Goal: Task Accomplishment & Management: Manage account settings

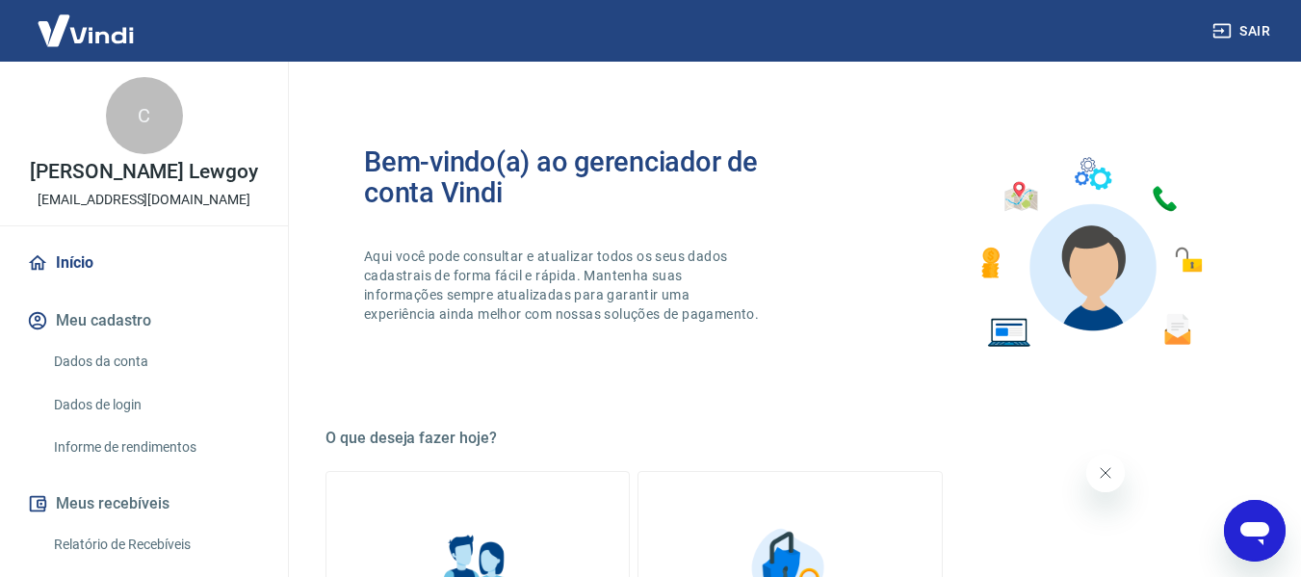
click at [112, 283] on link "Início" at bounding box center [144, 263] width 242 height 42
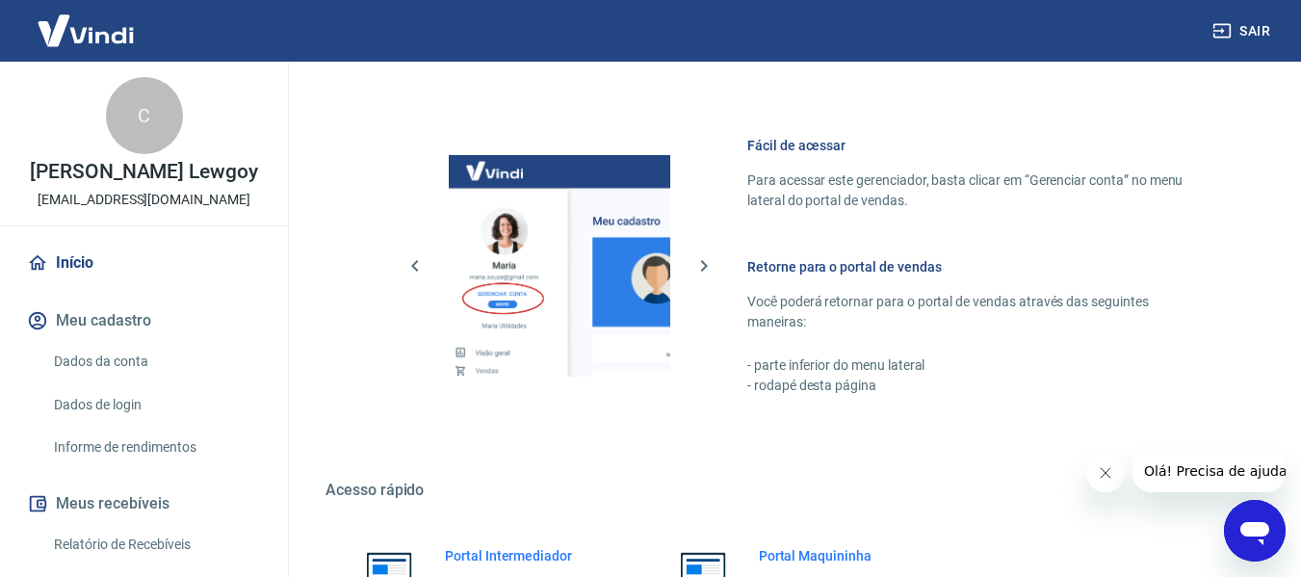
scroll to position [963, 0]
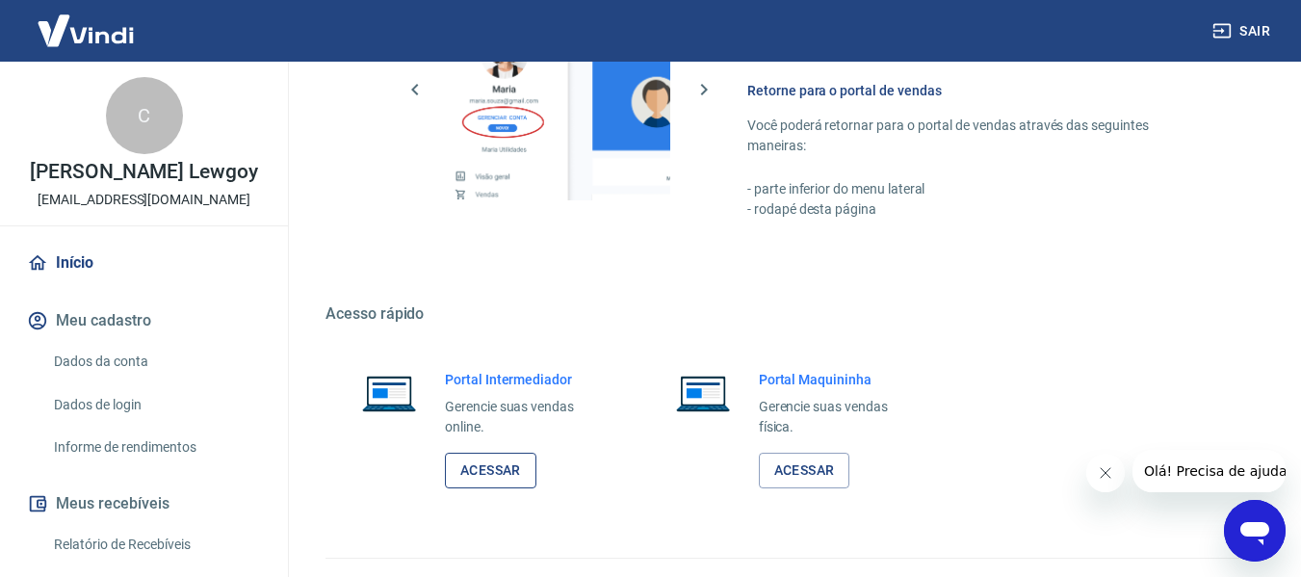
click at [477, 480] on link "Acessar" at bounding box center [490, 471] width 91 height 36
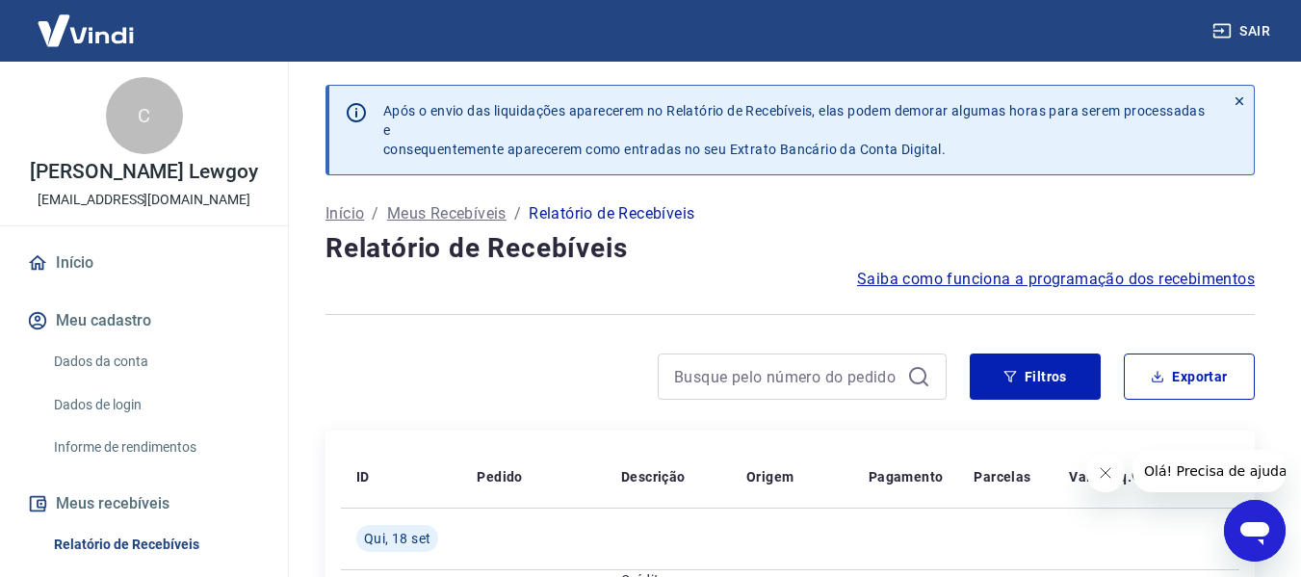
click at [90, 284] on link "Início" at bounding box center [144, 263] width 242 height 42
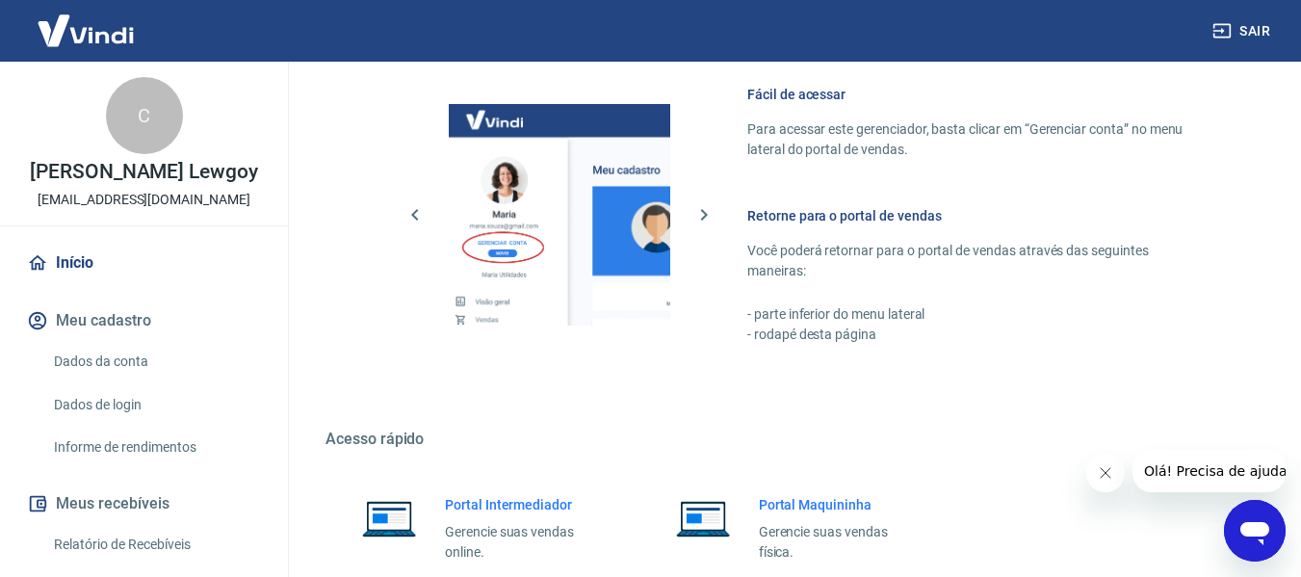
scroll to position [853, 0]
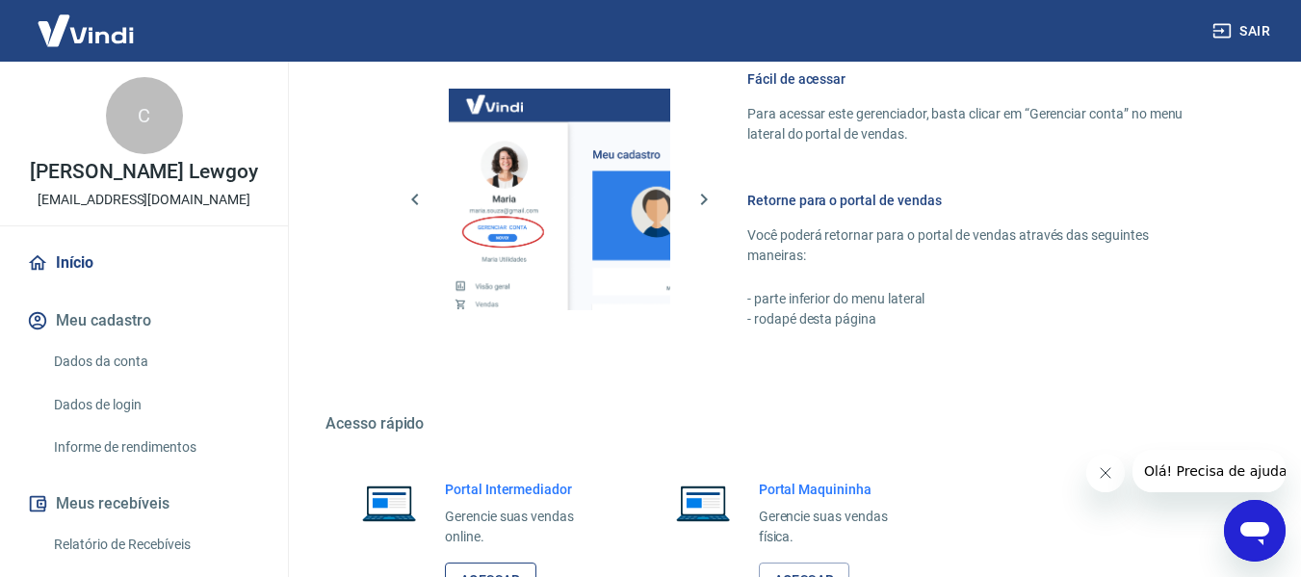
click at [505, 572] on link "Acessar" at bounding box center [490, 580] width 91 height 36
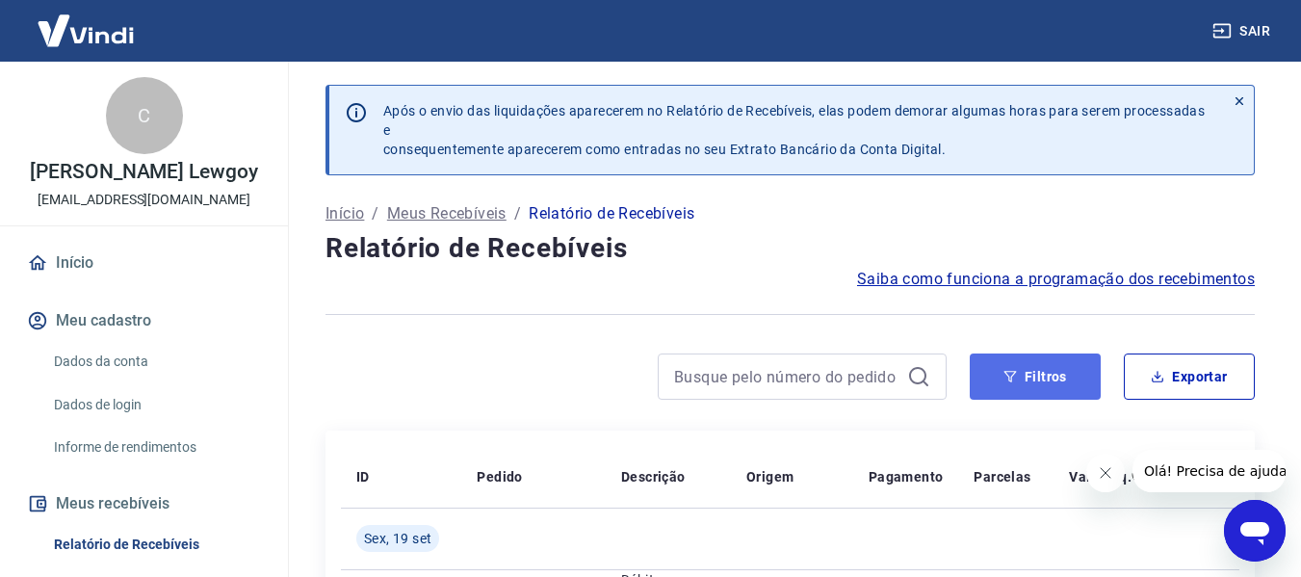
click at [1034, 376] on button "Filtros" at bounding box center [1035, 376] width 131 height 46
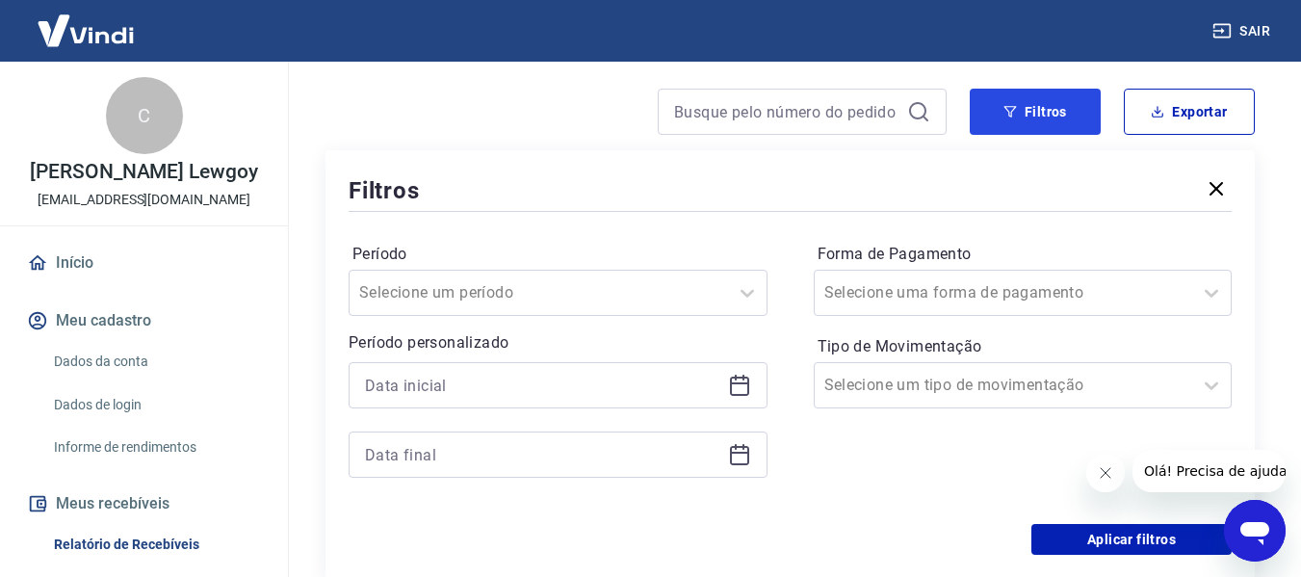
scroll to position [289, 0]
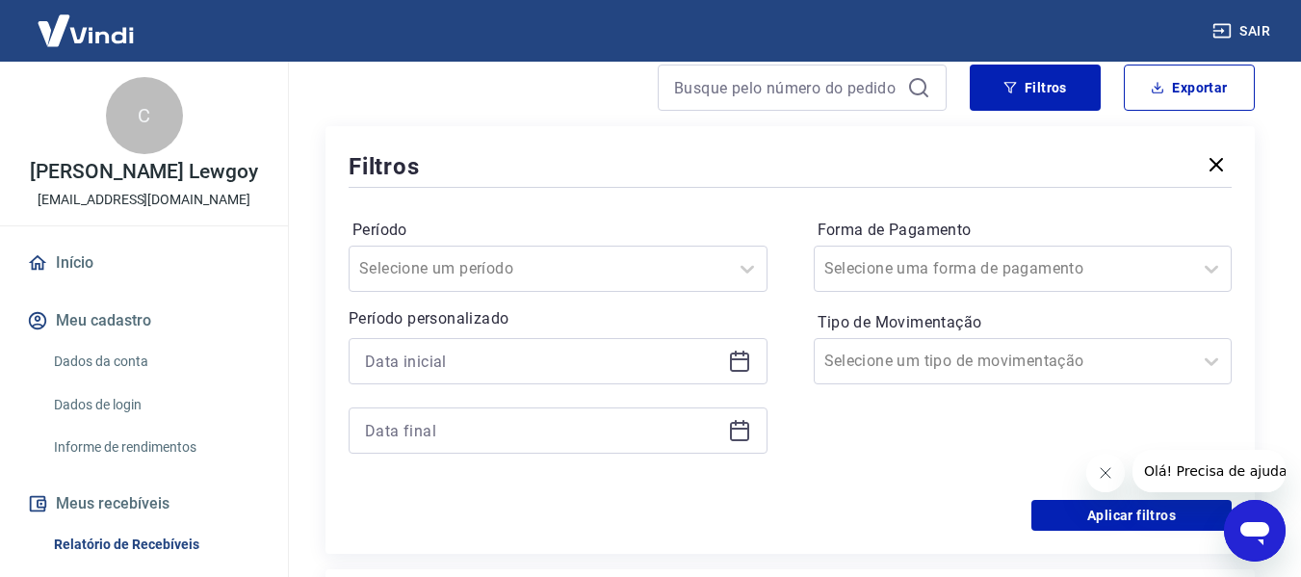
click at [736, 361] on icon at bounding box center [739, 361] width 23 height 23
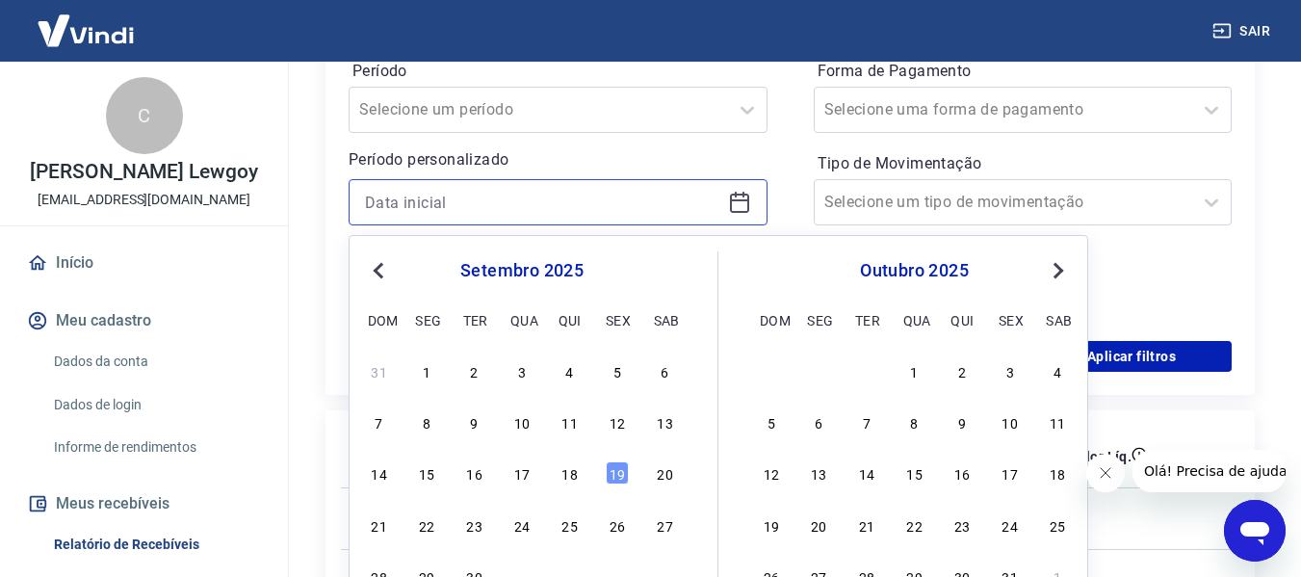
scroll to position [481, 0]
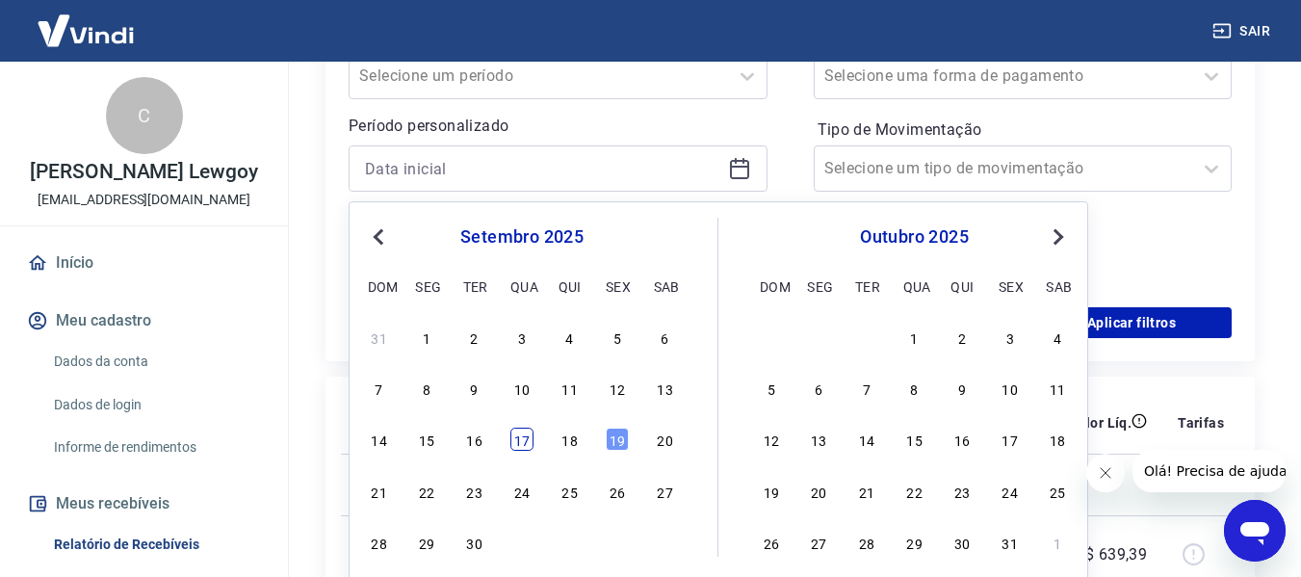
click at [511, 445] on div "17" at bounding box center [521, 439] width 23 height 23
type input "17/09/2025"
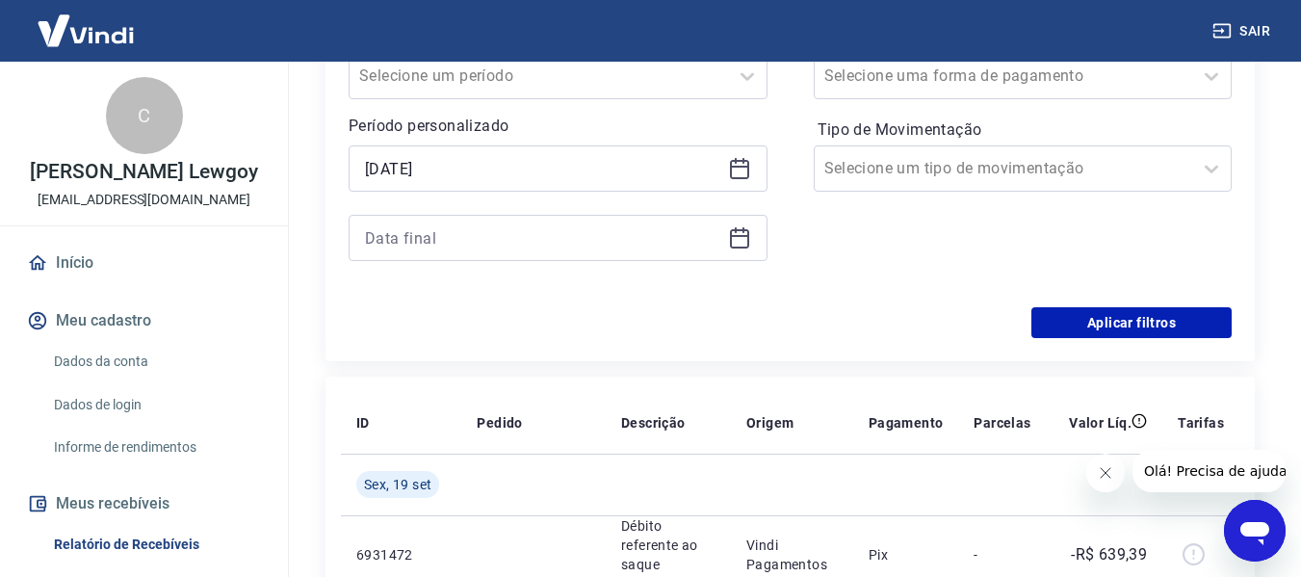
click at [754, 238] on div at bounding box center [558, 238] width 419 height 46
click at [747, 239] on icon at bounding box center [739, 238] width 19 height 19
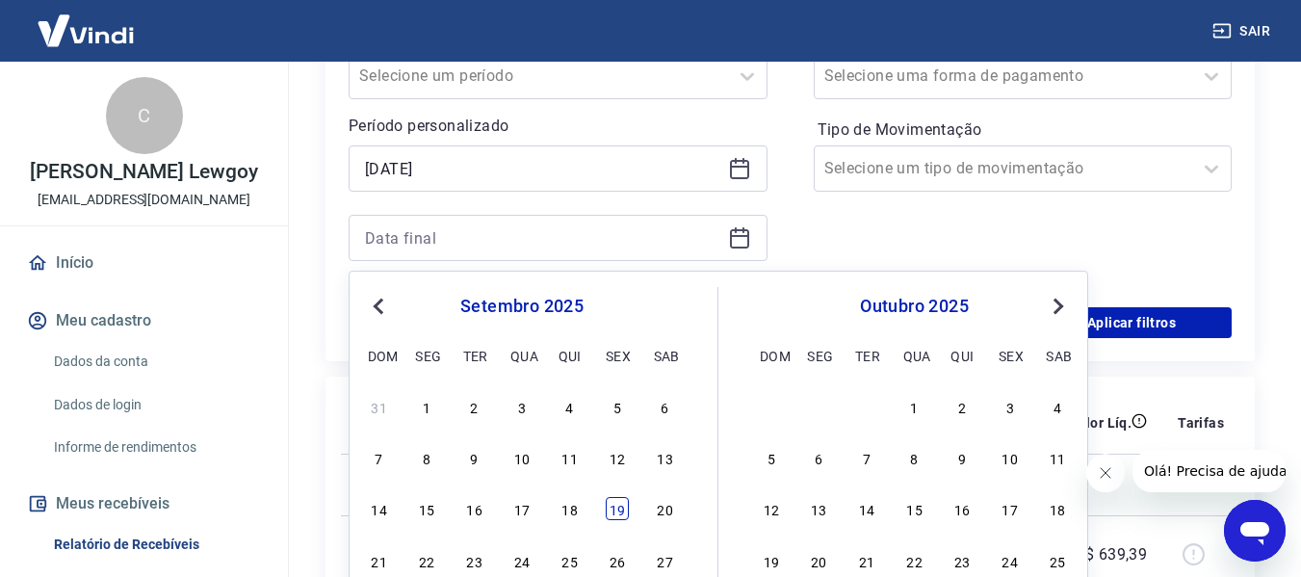
click at [615, 513] on div "19" at bounding box center [617, 508] width 23 height 23
type input "19/09/2025"
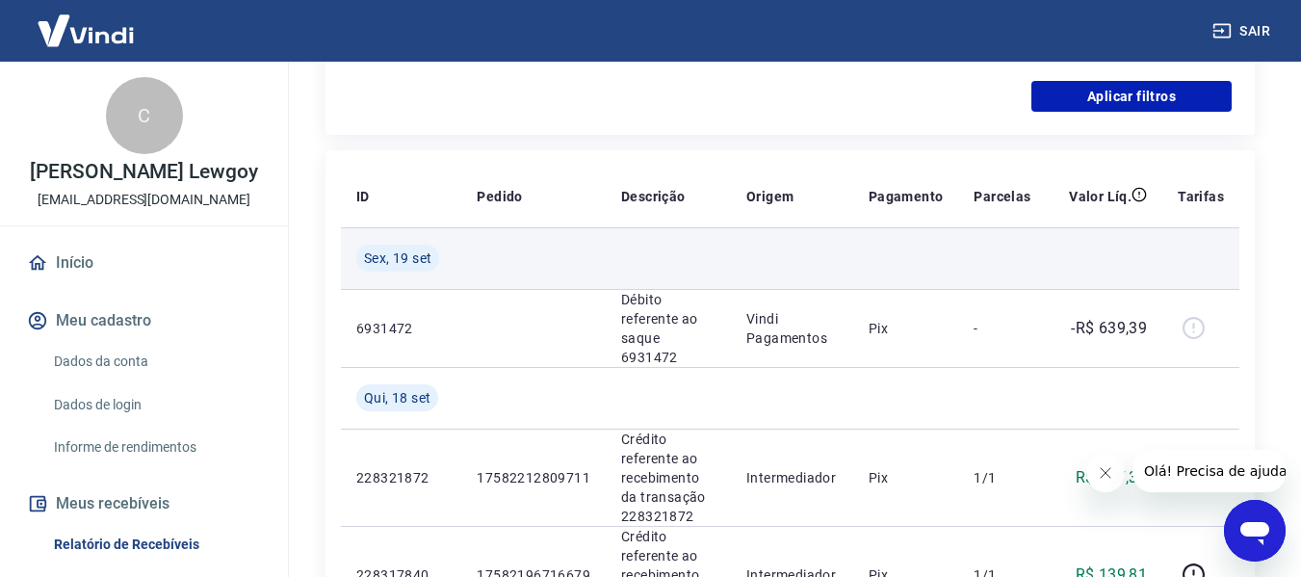
scroll to position [674, 0]
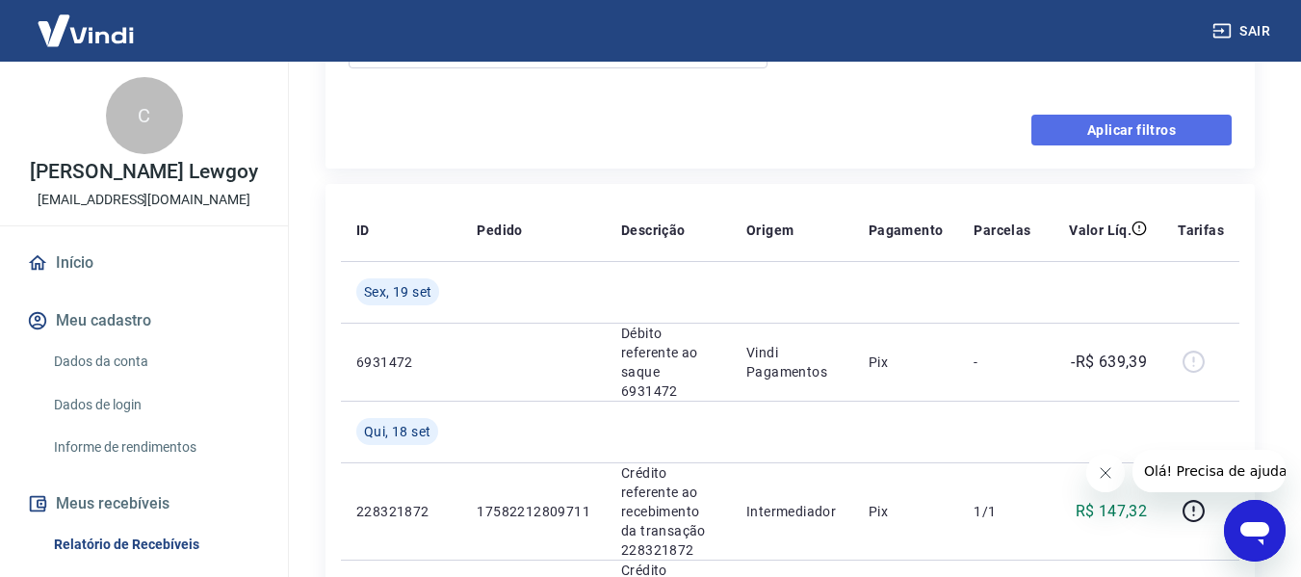
click at [1136, 139] on button "Aplicar filtros" at bounding box center [1131, 130] width 200 height 31
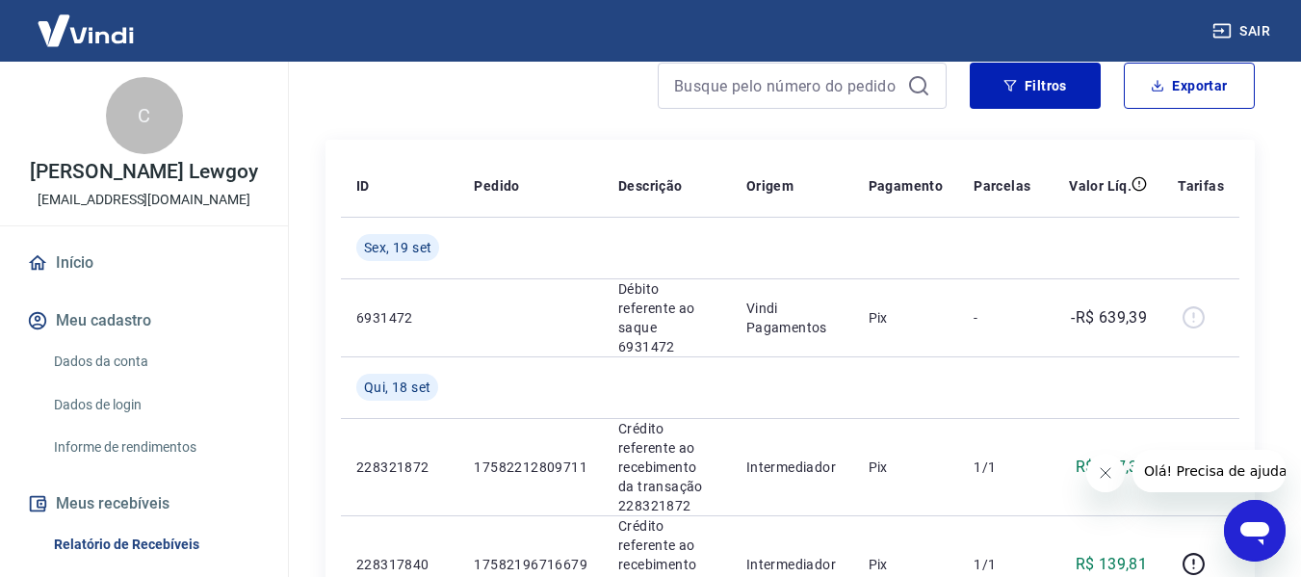
scroll to position [289, 0]
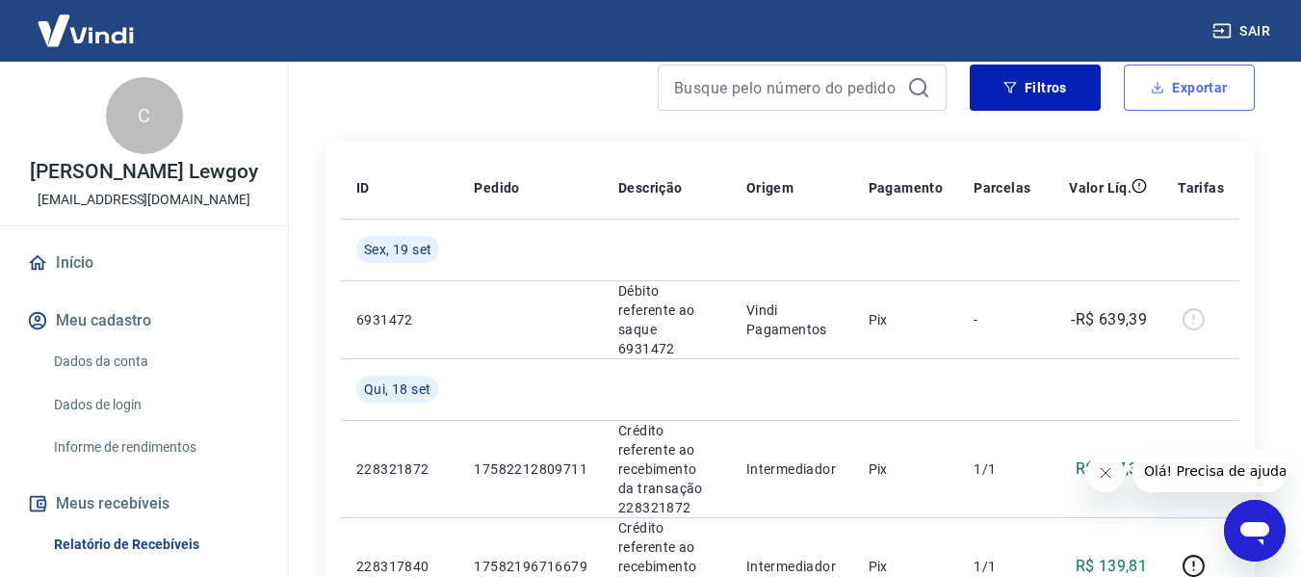
click at [1204, 98] on button "Exportar" at bounding box center [1189, 88] width 131 height 46
type input "17/09/2025"
type input "19/09/2025"
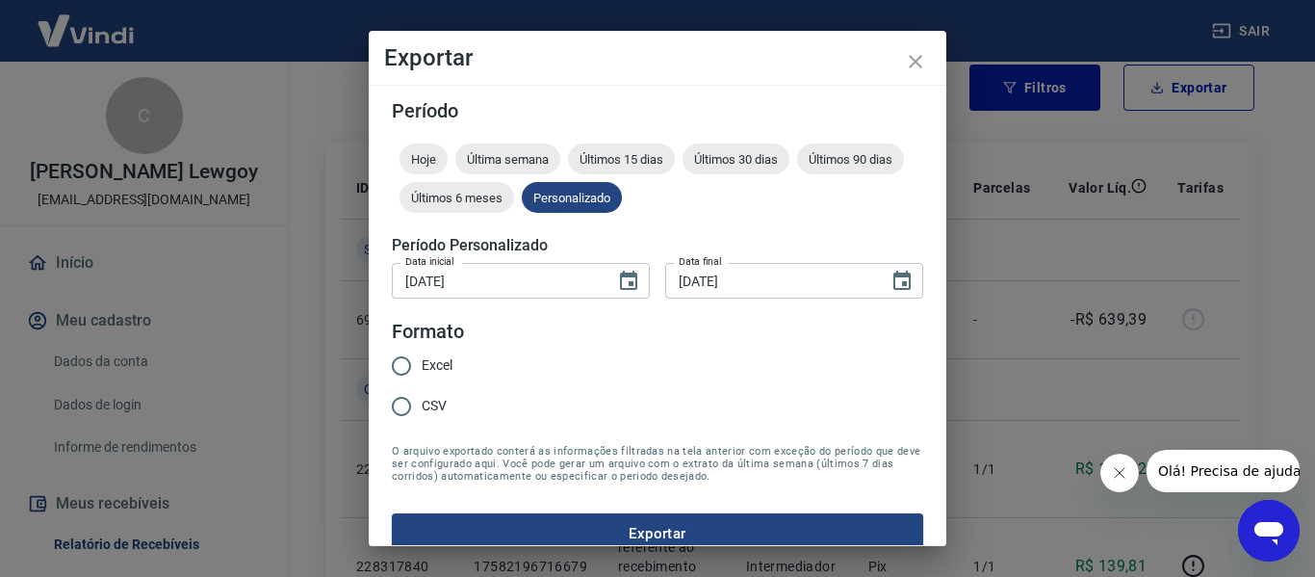
click at [431, 397] on span "CSV" at bounding box center [434, 406] width 25 height 20
click at [422, 397] on input "CSV" at bounding box center [401, 406] width 40 height 40
radio input "true"
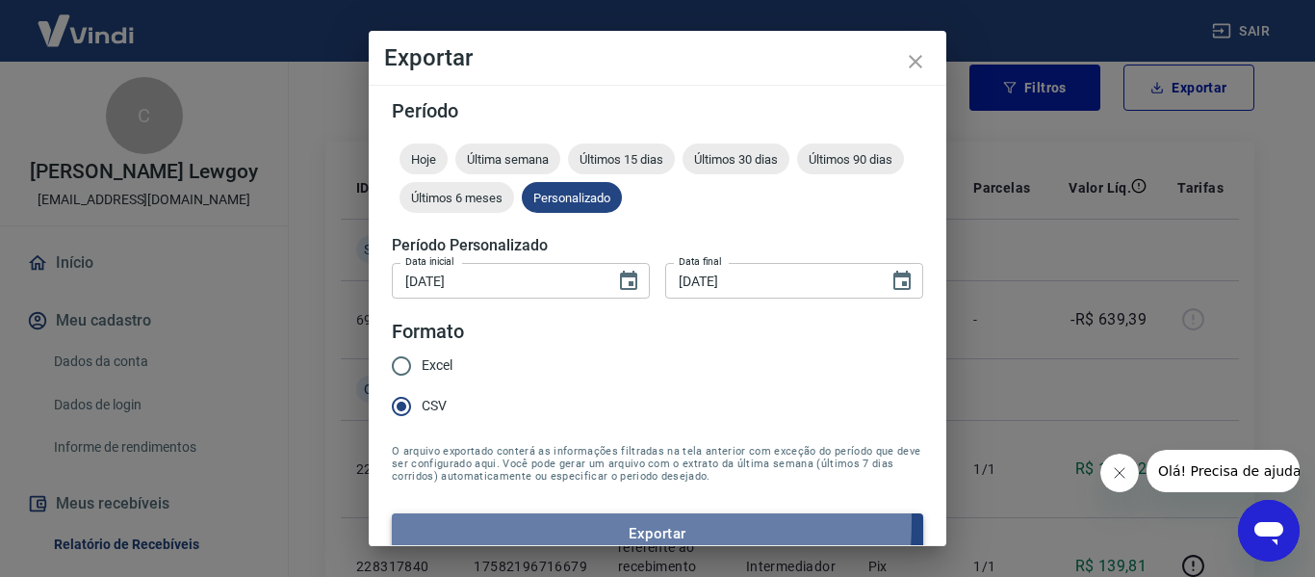
click at [530, 521] on button "Exportar" at bounding box center [657, 533] width 531 height 40
